Goal: Check status: Check status

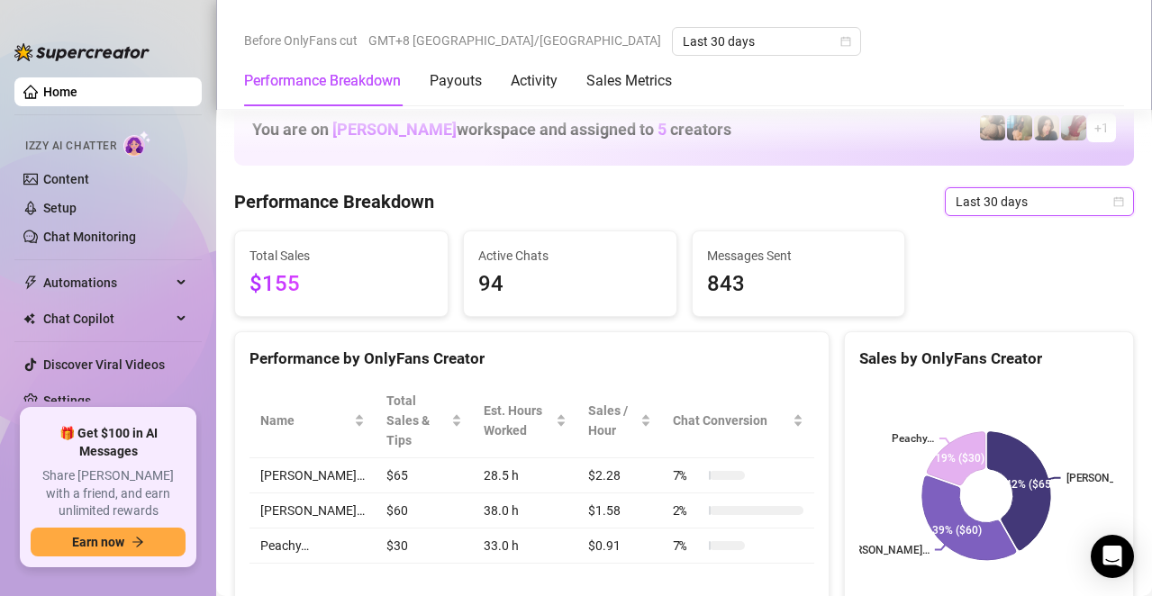
scroll to position [541, 0]
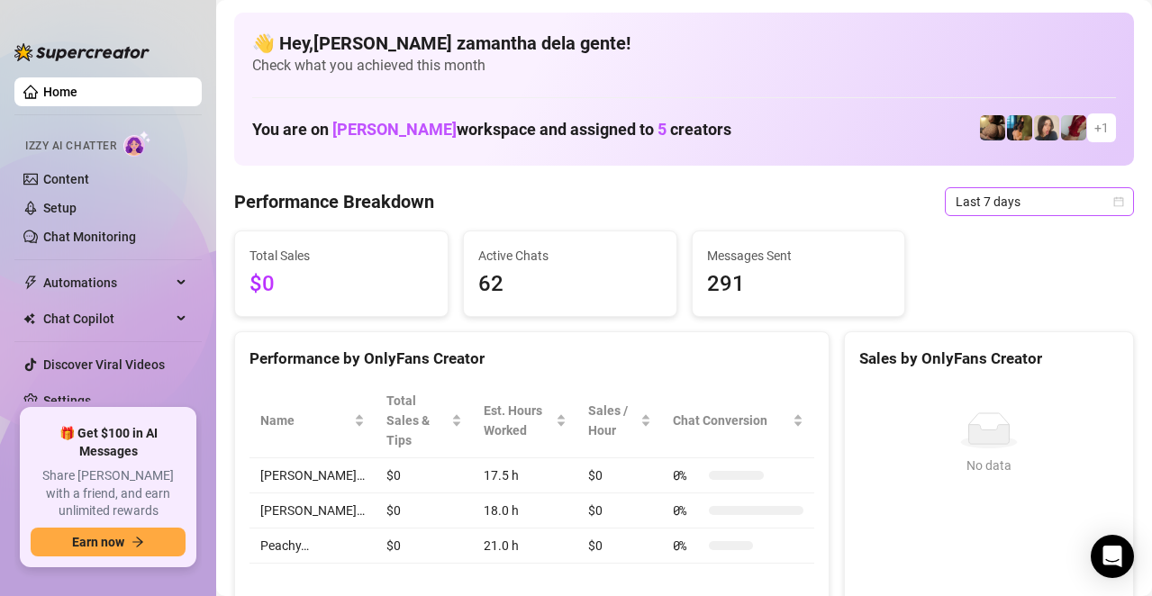
click at [945, 189] on div "Last 7 days" at bounding box center [1039, 201] width 189 height 29
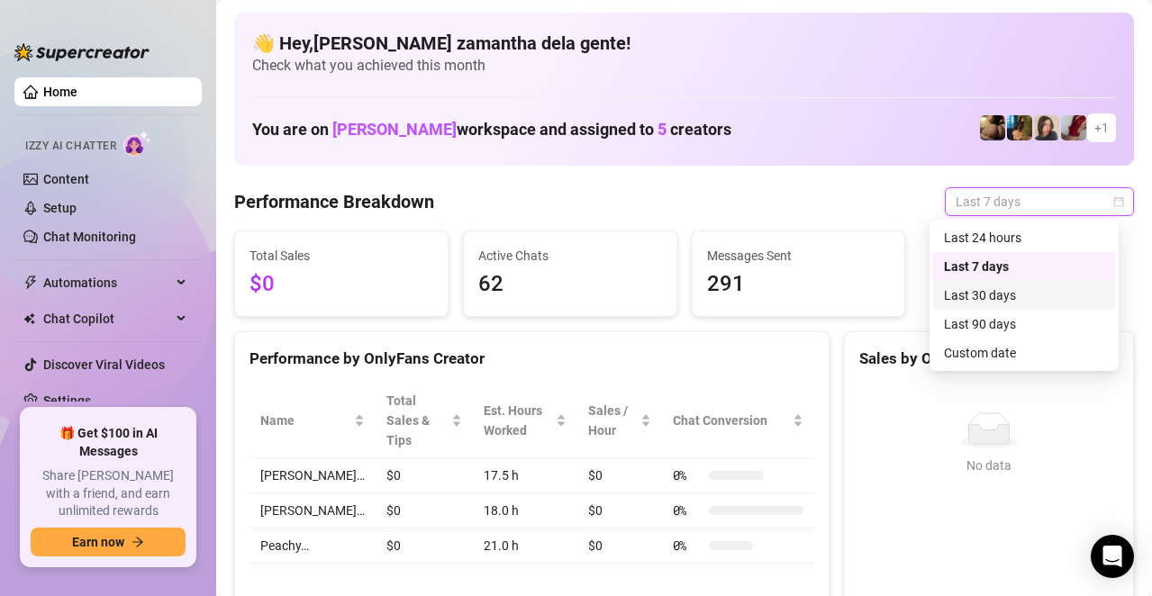
click at [961, 299] on div "Last 30 days" at bounding box center [1024, 296] width 160 height 20
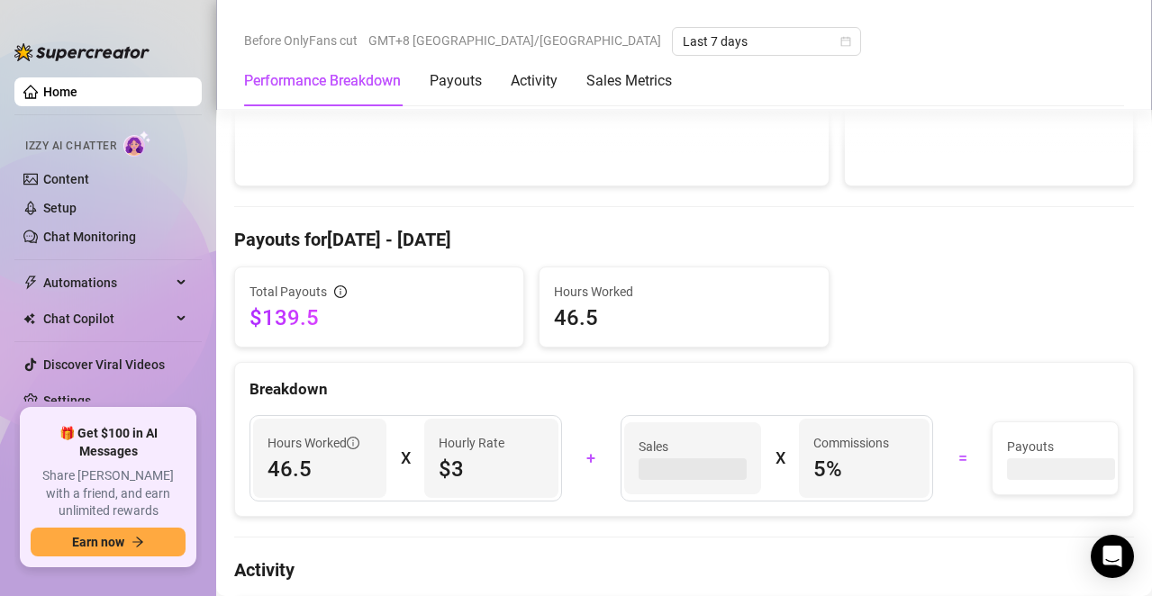
scroll to position [643, 0]
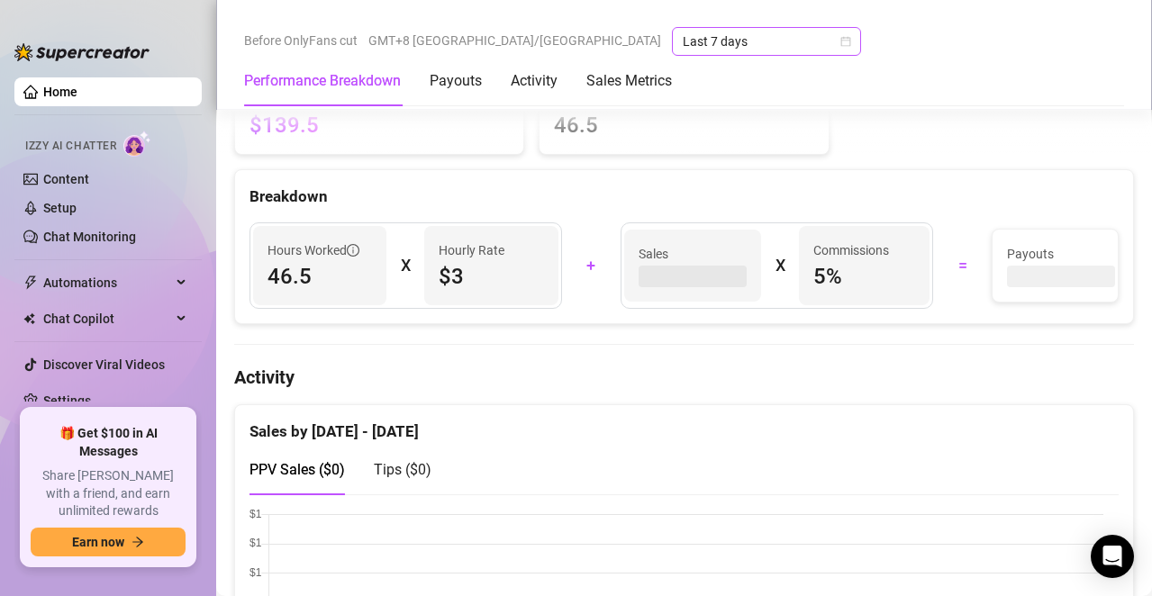
click at [683, 28] on span "Last 7 days" at bounding box center [767, 41] width 168 height 27
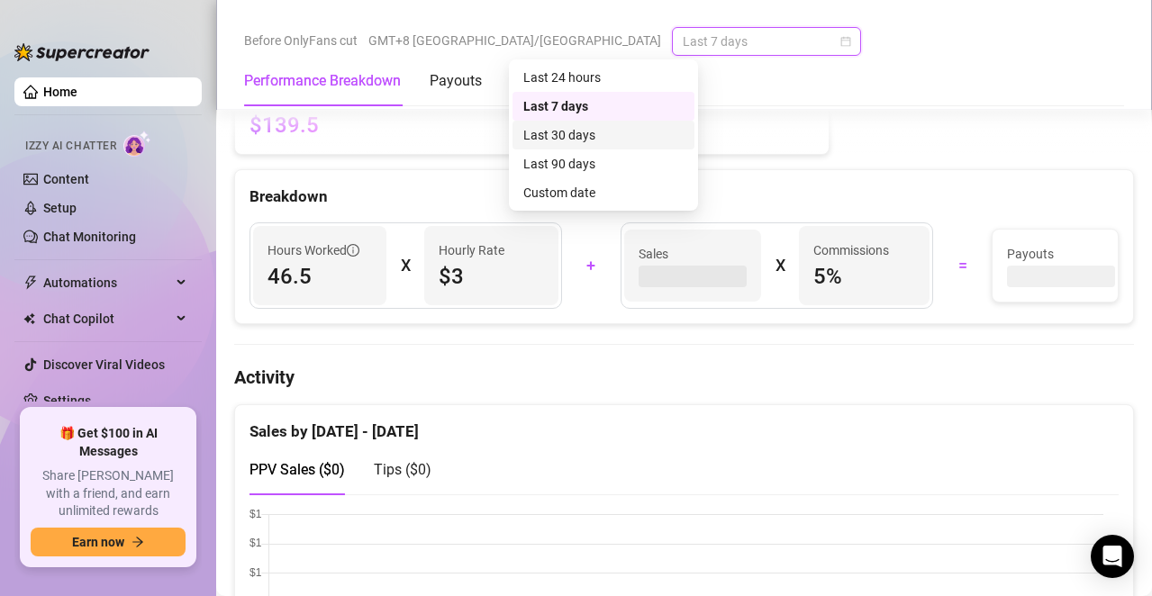
click at [595, 129] on div "Last 30 days" at bounding box center [603, 135] width 160 height 20
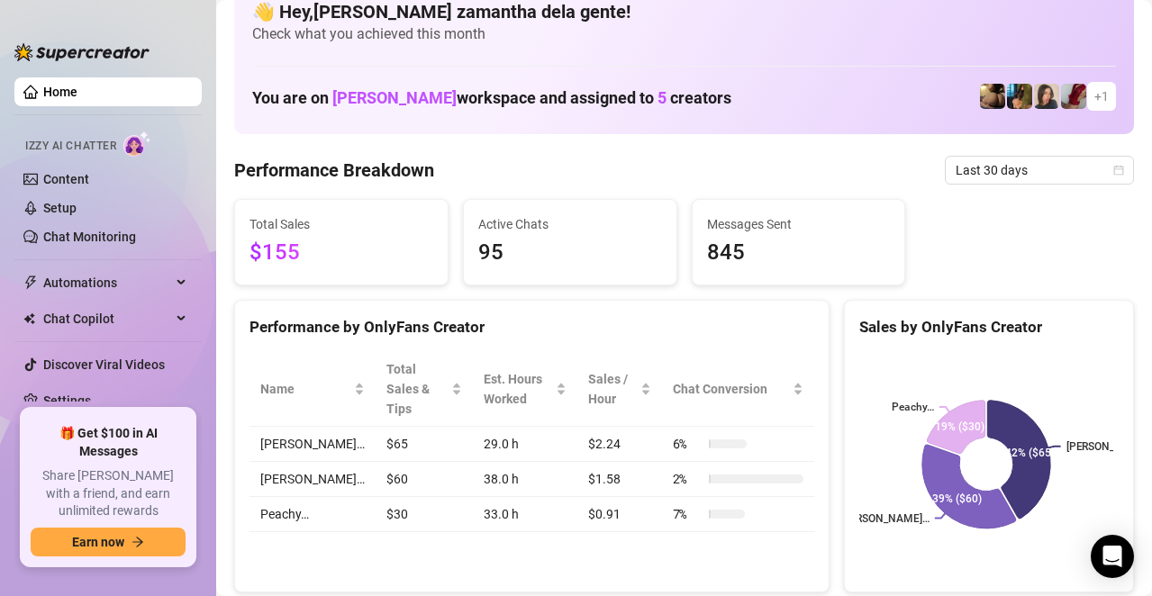
scroll to position [0, 0]
